Goal: Navigation & Orientation: Find specific page/section

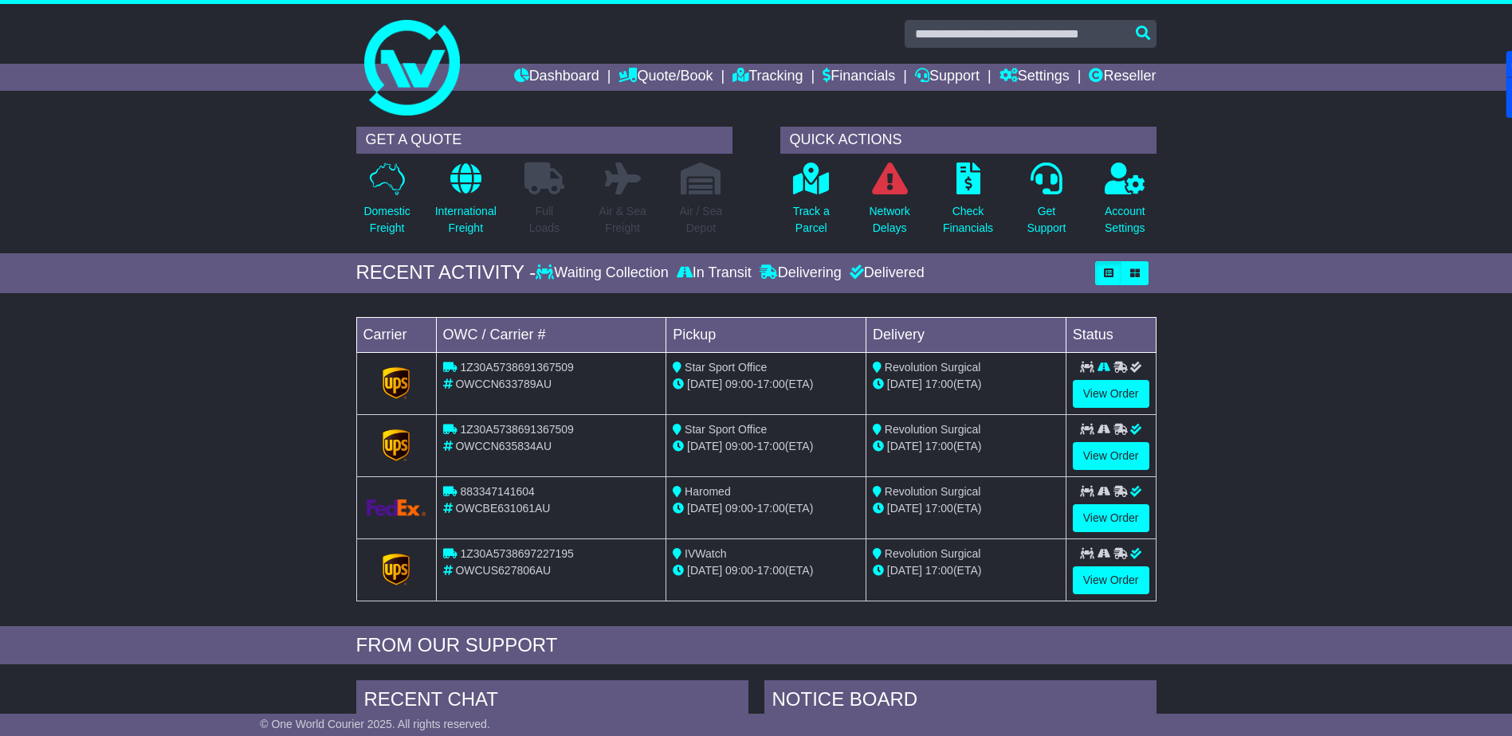
click at [555, 72] on link "Dashboard" at bounding box center [556, 77] width 85 height 27
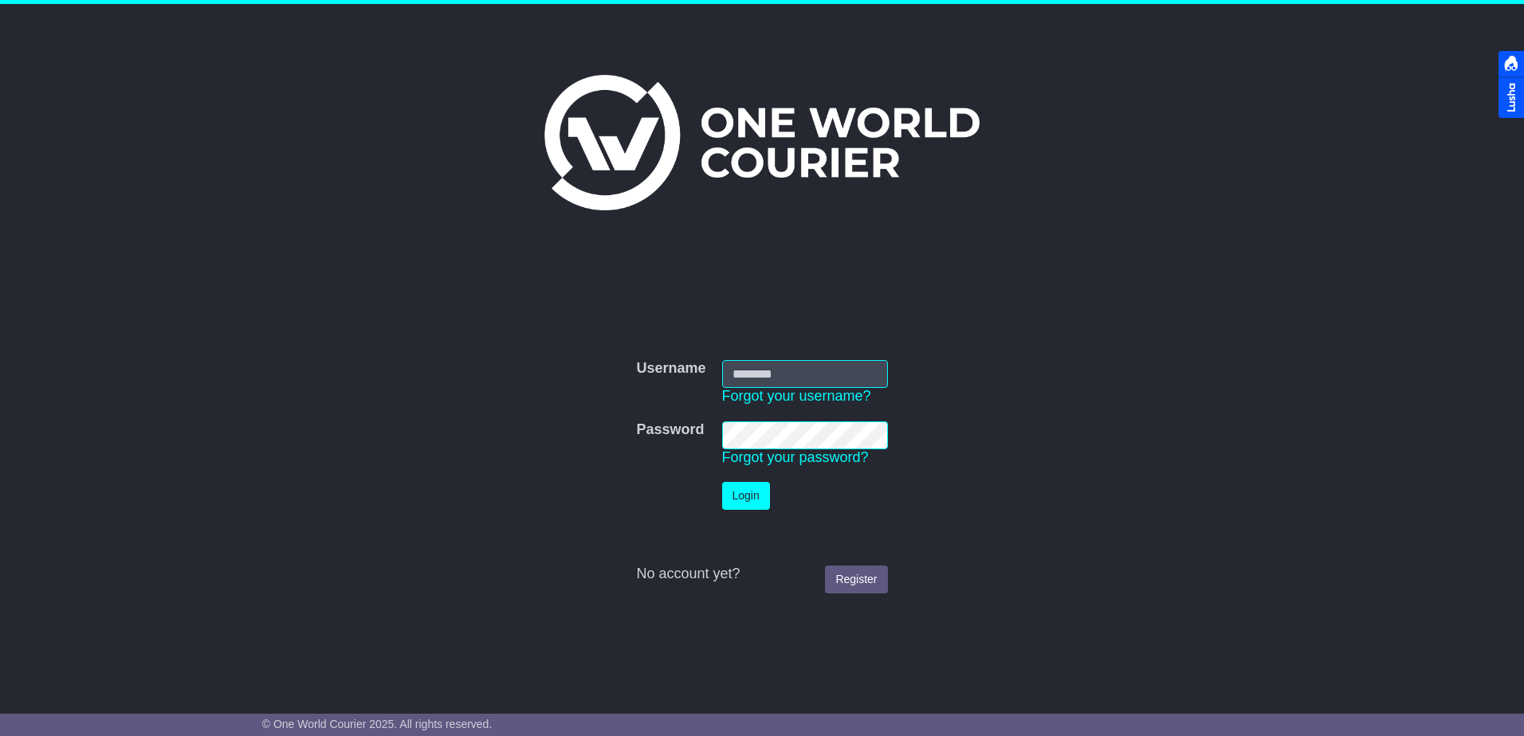
type input "**********"
click at [744, 497] on button "Login" at bounding box center [746, 496] width 48 height 28
